Goal: Task Accomplishment & Management: Use online tool/utility

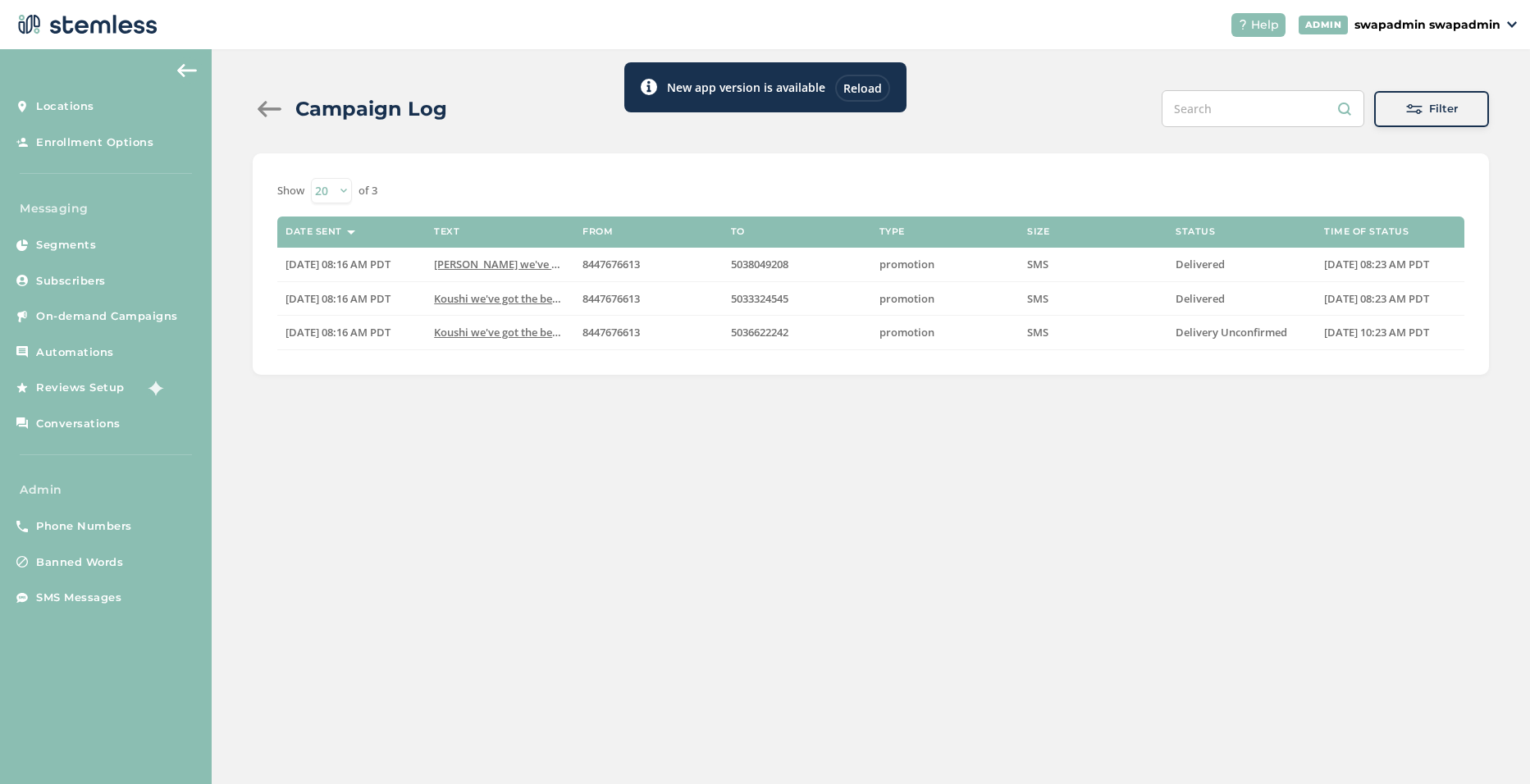
click at [740, 87] on div "Reload" at bounding box center [862, 88] width 55 height 27
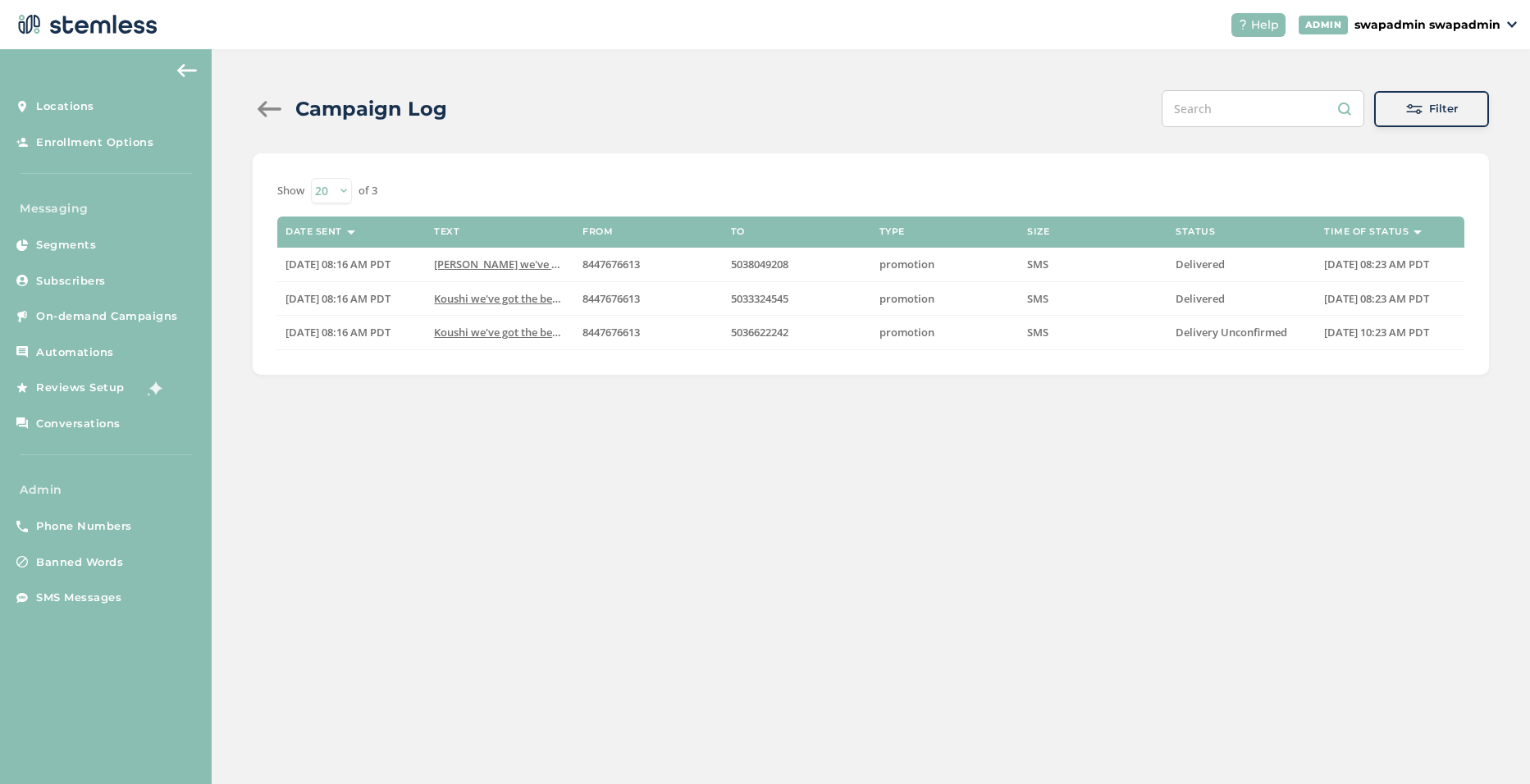
click at [1488, 28] on p "swapadmin swapadmin" at bounding box center [1428, 25] width 146 height 17
click at [1463, 118] on span "Impersonate" at bounding box center [1458, 118] width 80 height 16
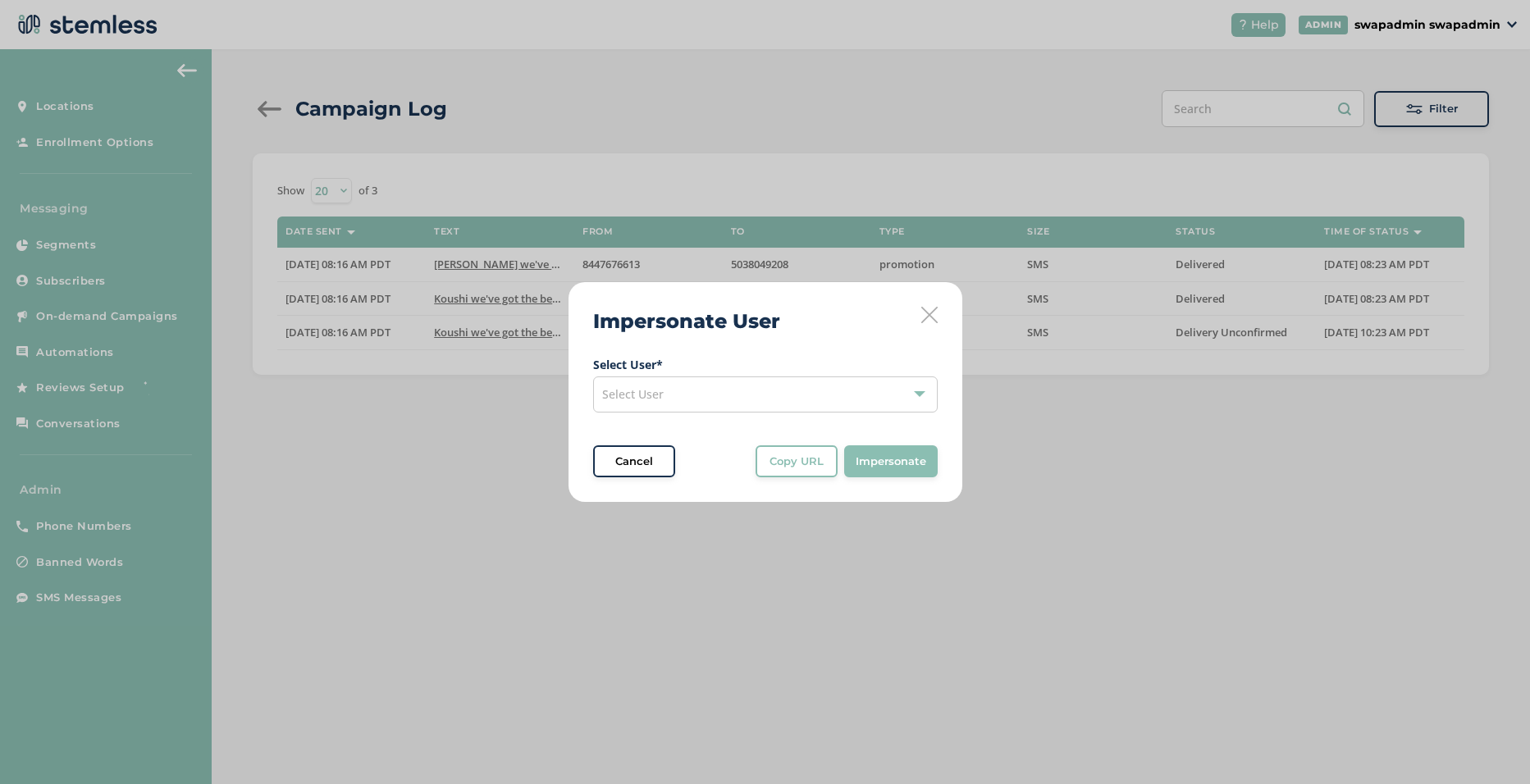
click at [645, 390] on span "Select User" at bounding box center [633, 394] width 62 height 15
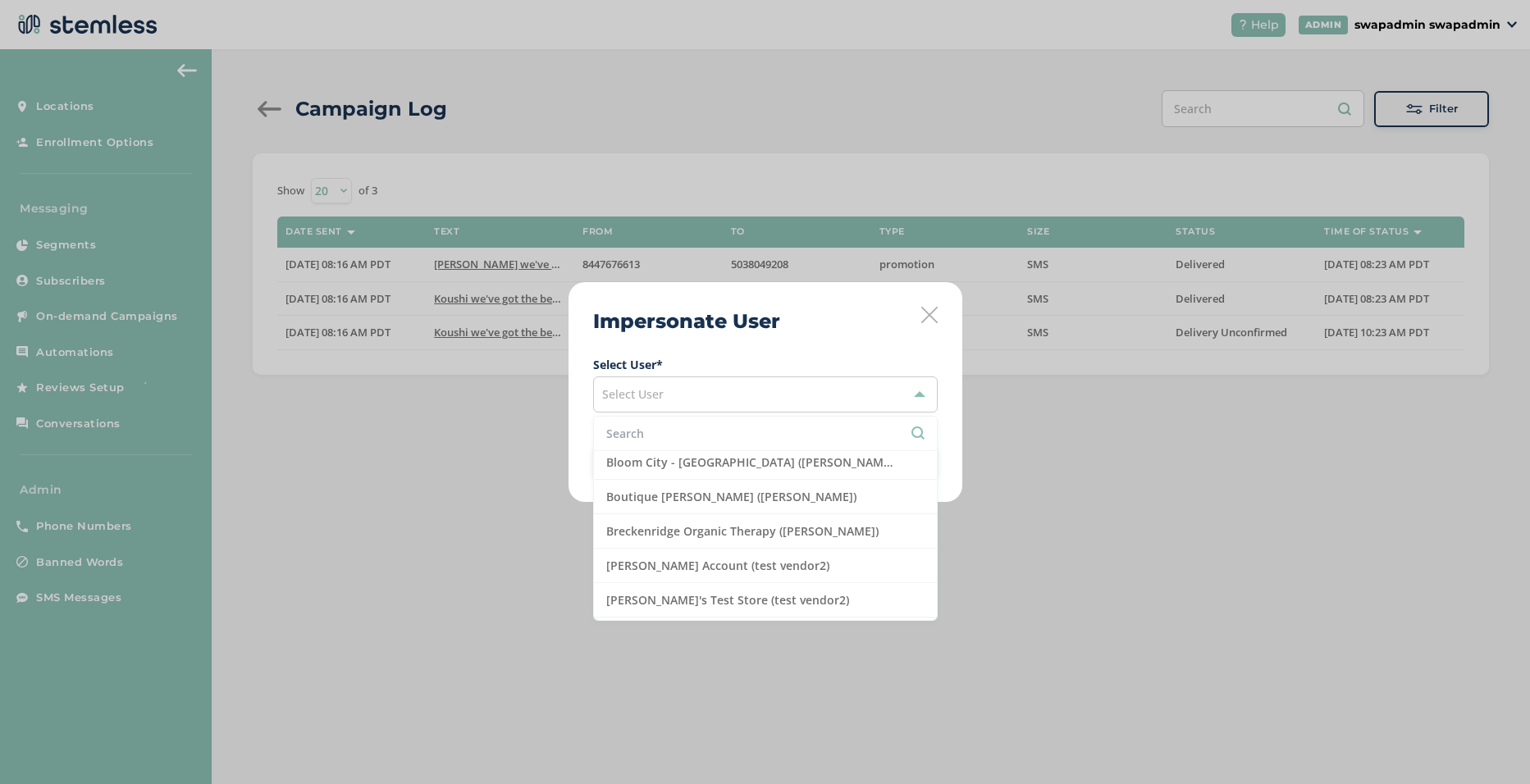
scroll to position [410, 0]
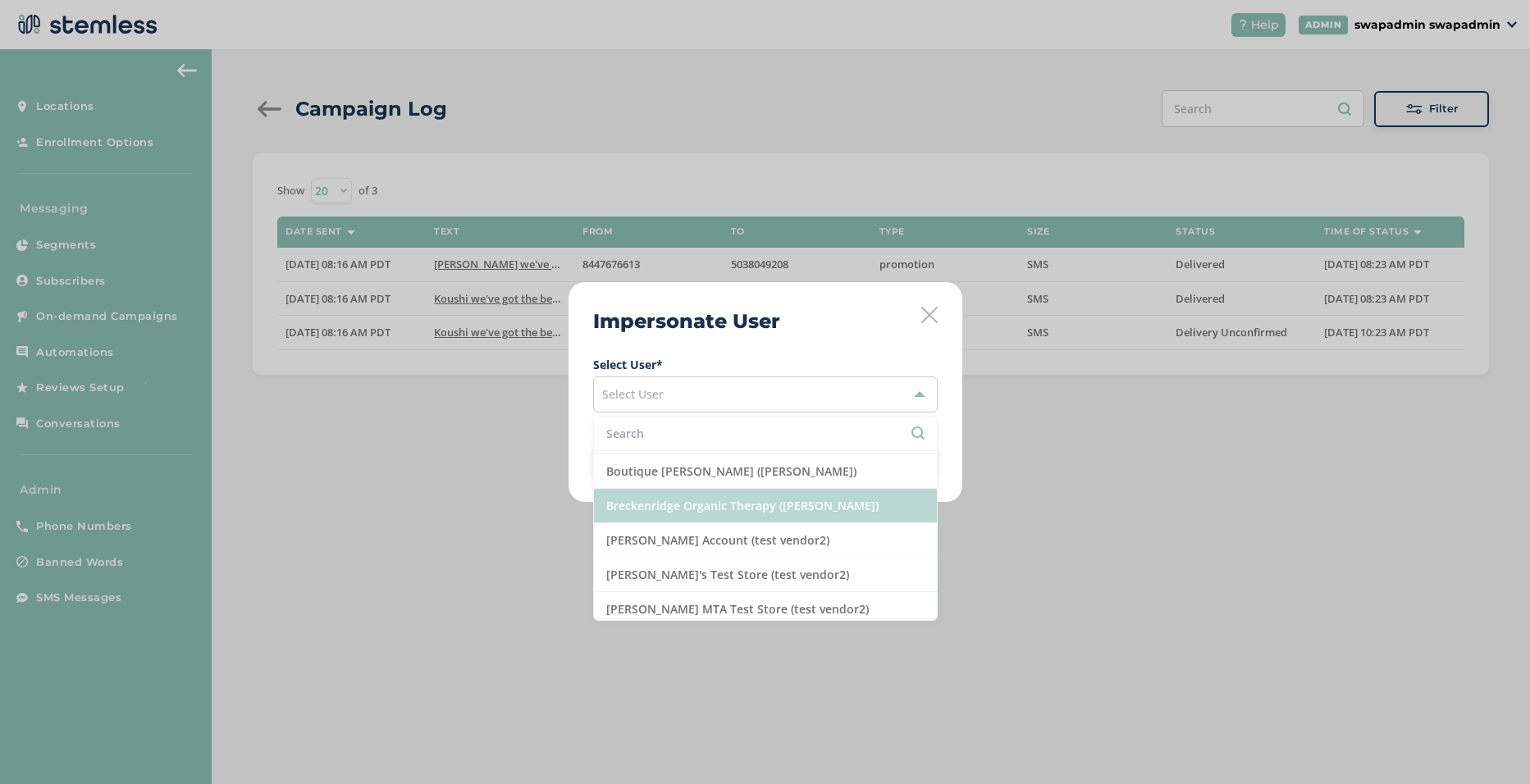
click at [725, 513] on li "Breckenridge Organic Therapy (James Beinhart)" at bounding box center [766, 507] width 343 height 35
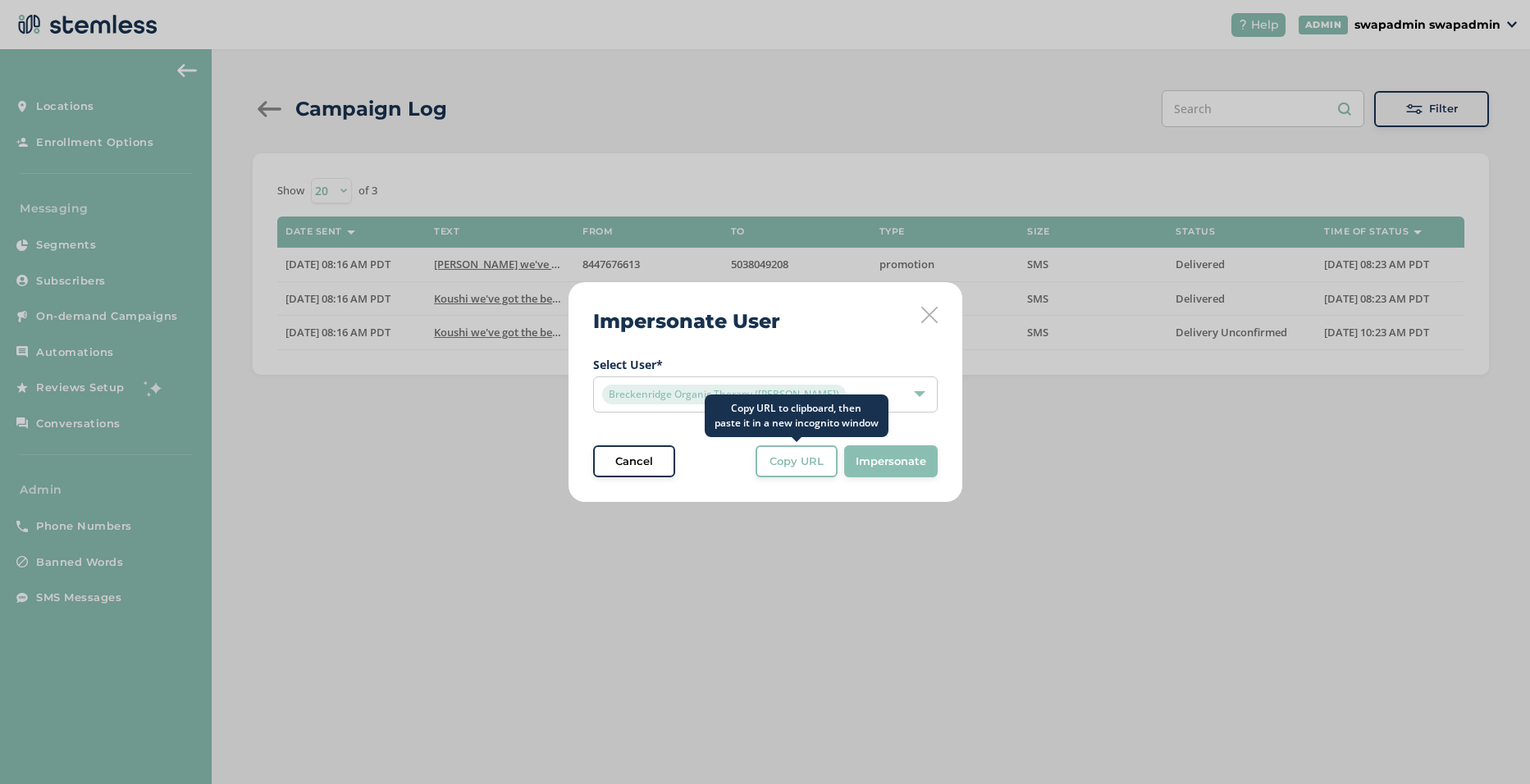
click at [811, 454] on span "Copy URL" at bounding box center [797, 461] width 54 height 16
